Goal: Book appointment/travel/reservation

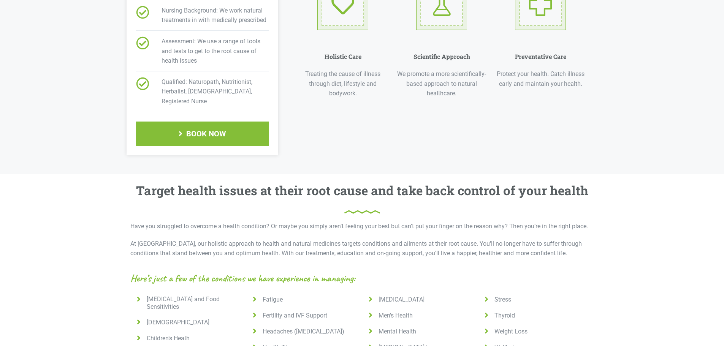
scroll to position [456, 0]
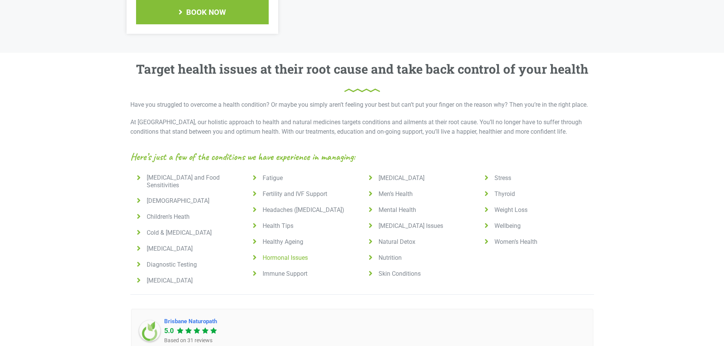
click at [269, 254] on span "Hormonal Issues" at bounding box center [284, 258] width 48 height 8
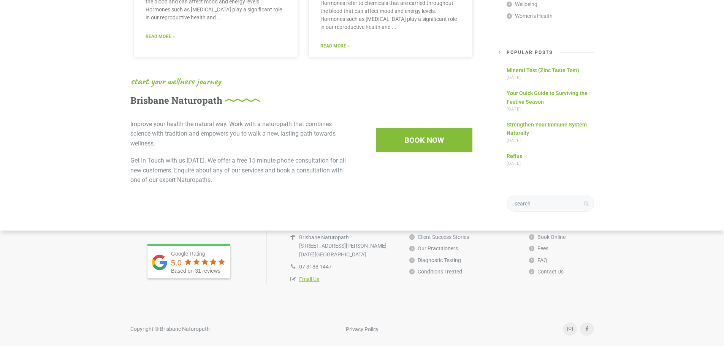
scroll to position [536, 0]
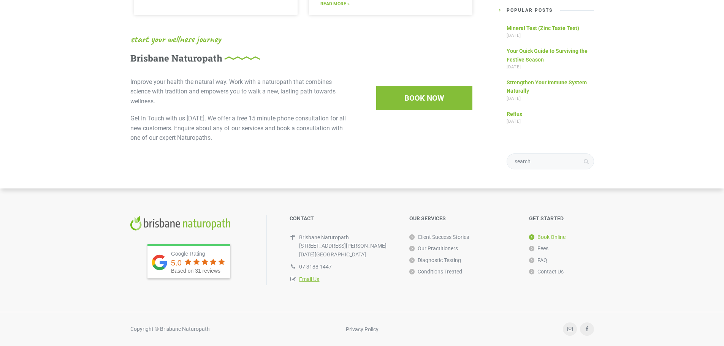
click at [554, 239] on link "Book Online" at bounding box center [547, 237] width 36 height 11
